Goal: Task Accomplishment & Management: Complete application form

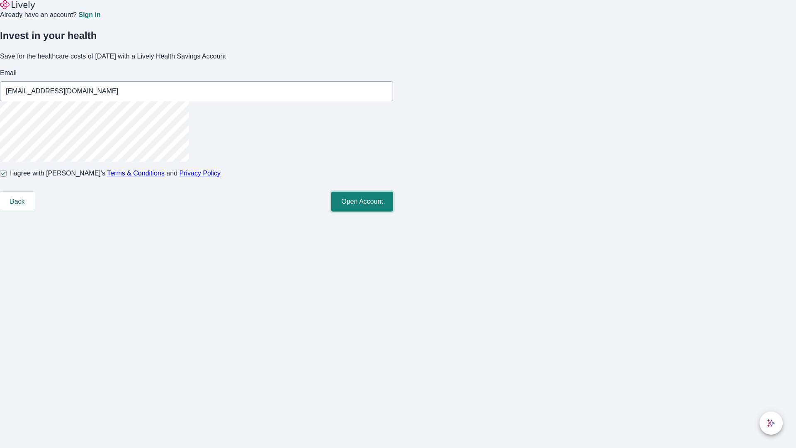
click at [393, 212] on button "Open Account" at bounding box center [362, 202] width 62 height 20
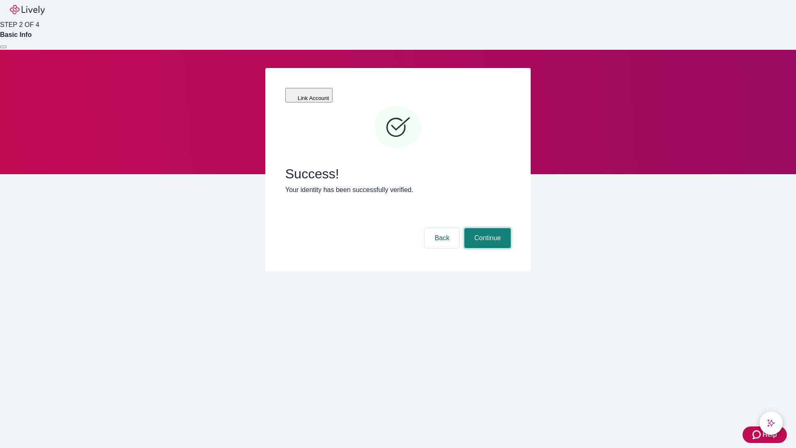
click at [487, 228] on button "Continue" at bounding box center [488, 238] width 46 height 20
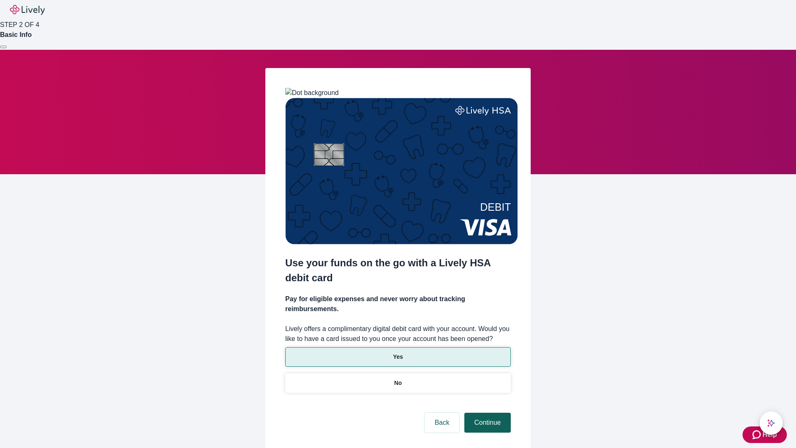
click at [398, 379] on p "No" at bounding box center [398, 383] width 8 height 9
click at [487, 413] on button "Continue" at bounding box center [488, 423] width 46 height 20
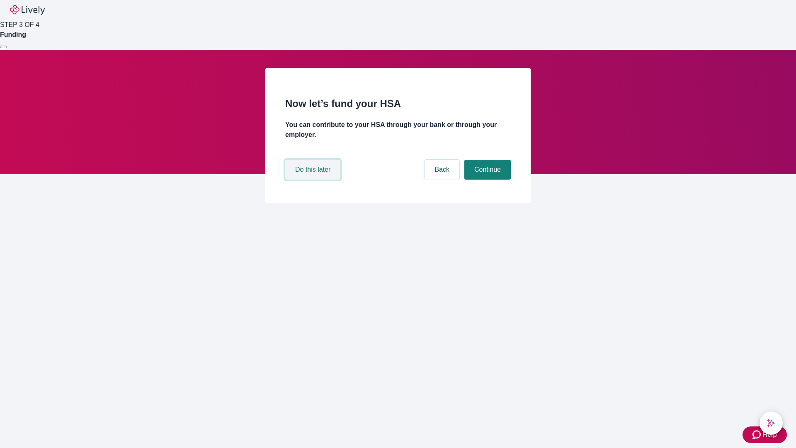
click at [314, 180] on button "Do this later" at bounding box center [312, 170] width 55 height 20
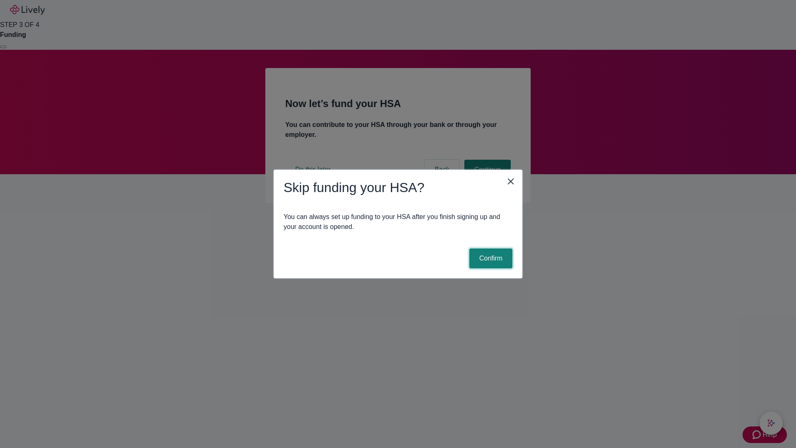
click at [490, 258] on button "Confirm" at bounding box center [491, 258] width 43 height 20
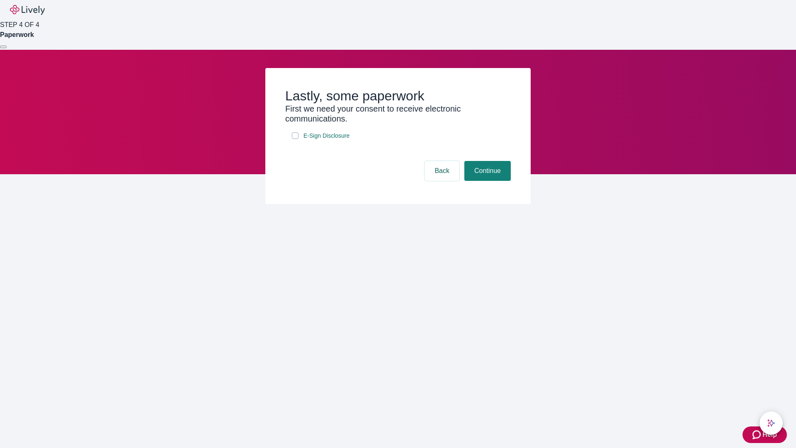
click at [295, 139] on input "E-Sign Disclosure" at bounding box center [295, 135] width 7 height 7
checkbox input "true"
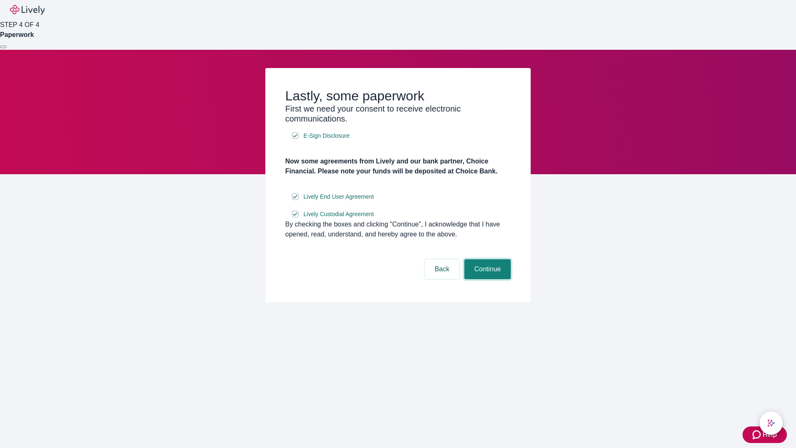
click at [487, 279] on button "Continue" at bounding box center [488, 269] width 46 height 20
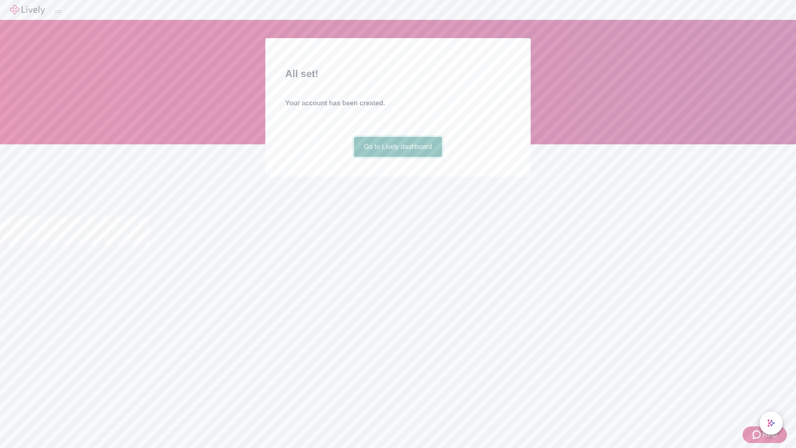
click at [398, 157] on link "Go to Lively dashboard" at bounding box center [398, 147] width 88 height 20
